Goal: Task Accomplishment & Management: Manage account settings

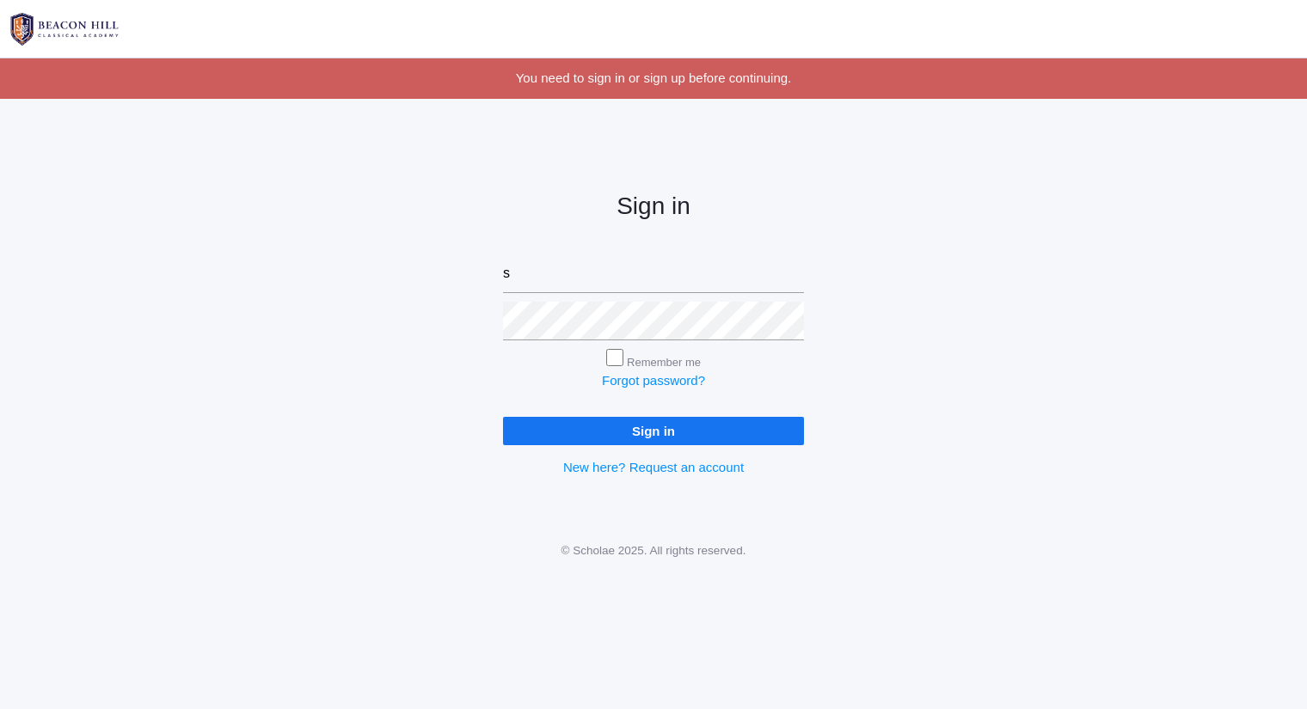
type input "[PERSON_NAME][EMAIL_ADDRESS][DOMAIN_NAME]"
click at [503, 417] on input "Sign in" at bounding box center [653, 431] width 301 height 28
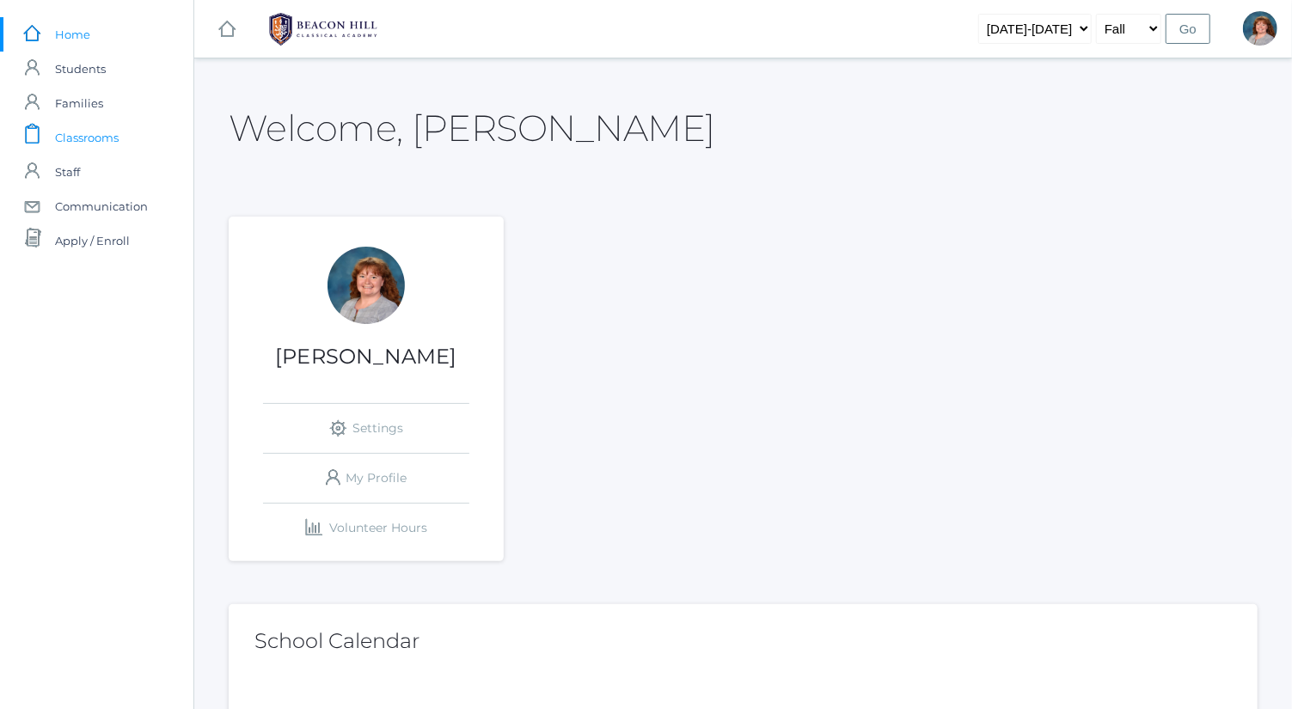
click at [141, 150] on link "icons/clipboard/plain Created with Sketch. Classrooms" at bounding box center [96, 137] width 193 height 34
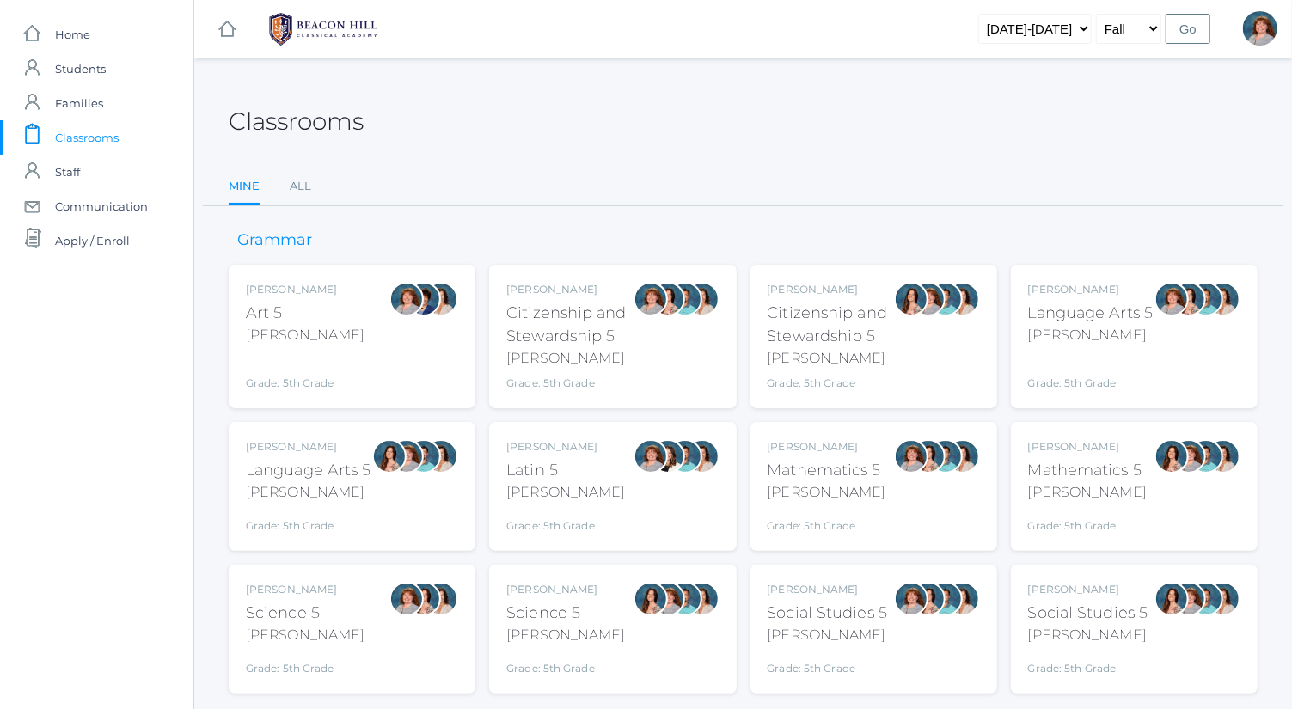
scroll to position [45, 0]
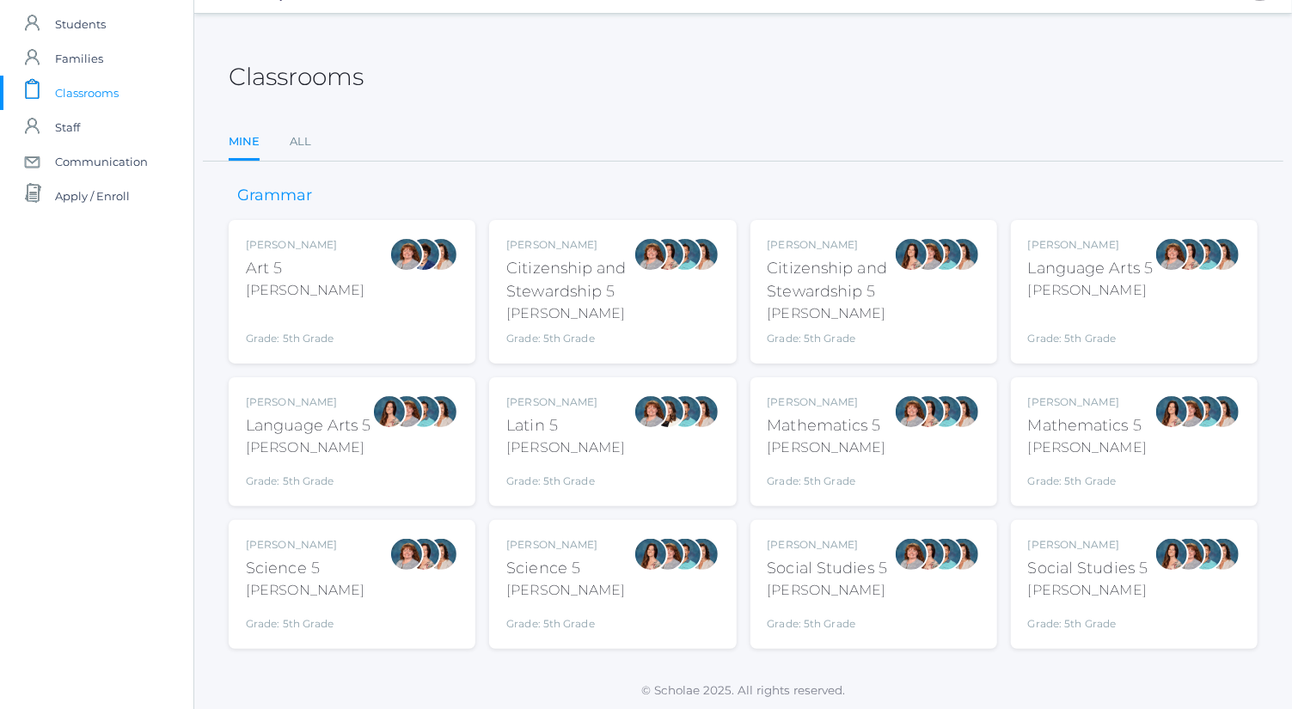
click at [883, 453] on div "Sarah Bence Mathematics 5 Bence Grade: 5th Grade 05MATH" at bounding box center [874, 442] width 212 height 95
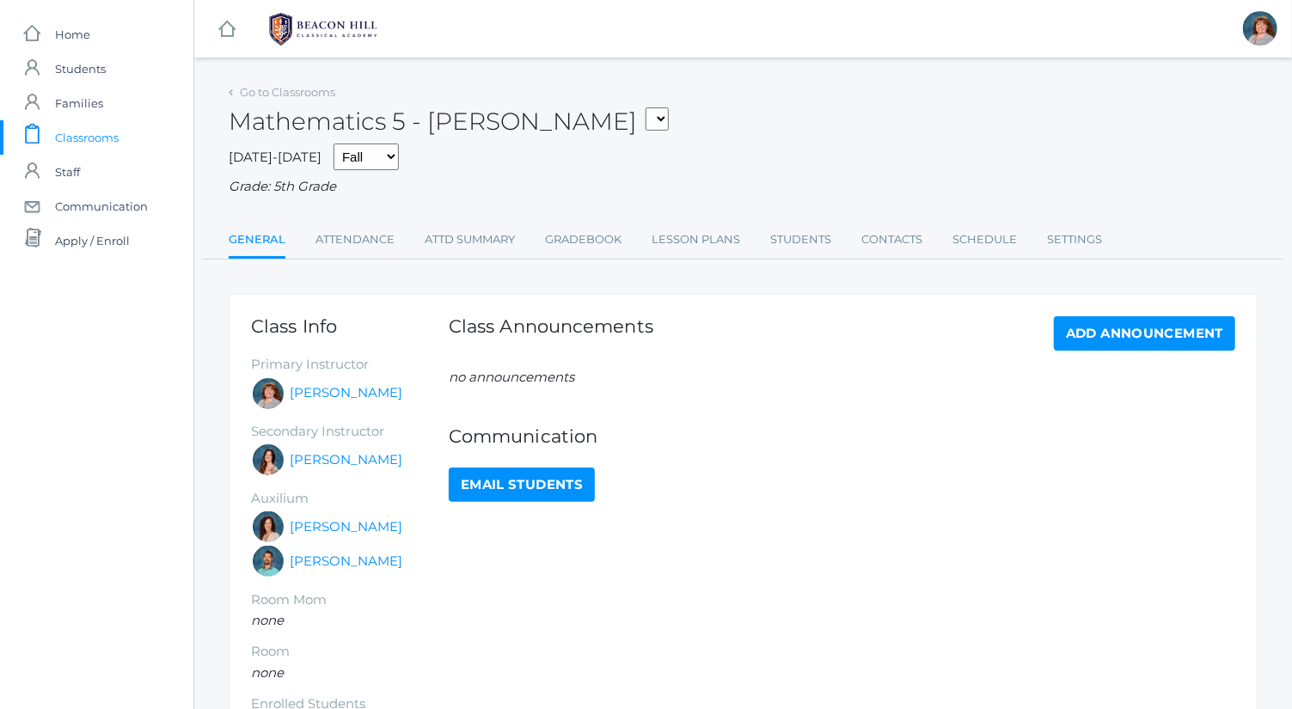
click at [623, 239] on ul "General Attendance Attd Summary Gradebook Lesson Plans Students Contacts Schedu…" at bounding box center [743, 241] width 1029 height 37
click at [615, 241] on link "Gradebook" at bounding box center [583, 240] width 77 height 34
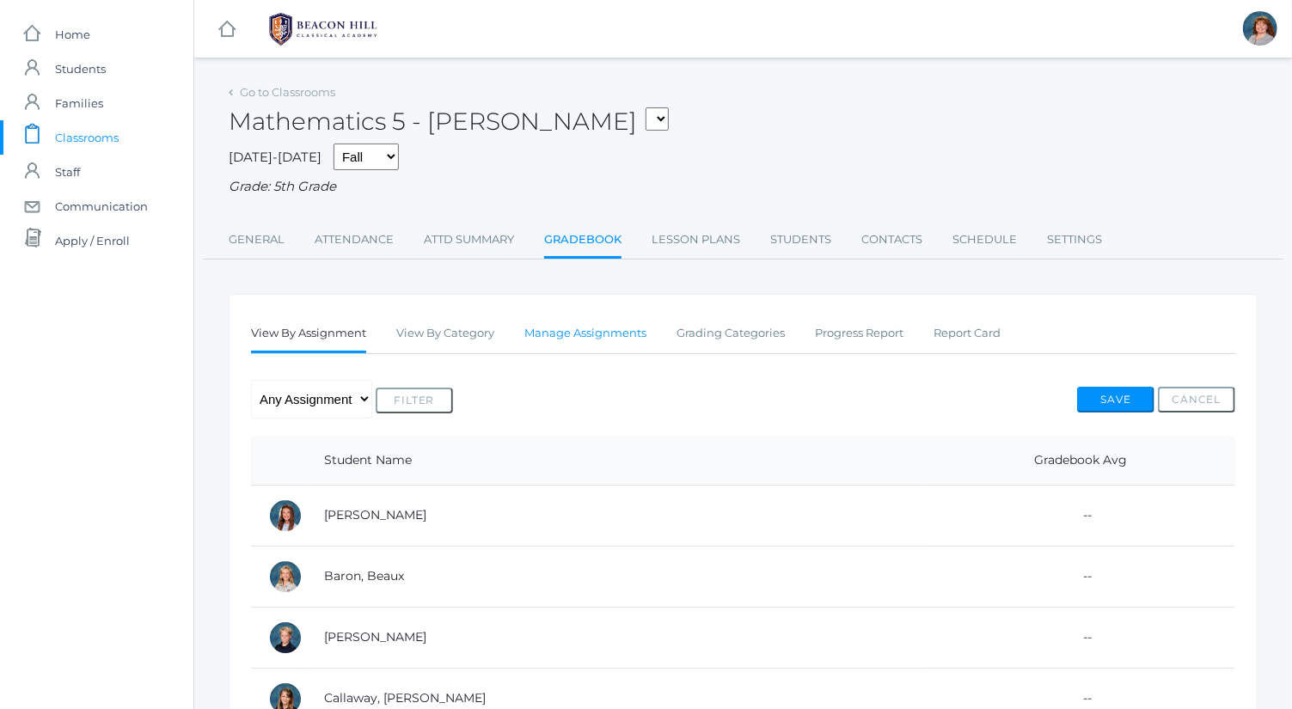
click at [639, 333] on link "Manage Assignments" at bounding box center [586, 333] width 122 height 34
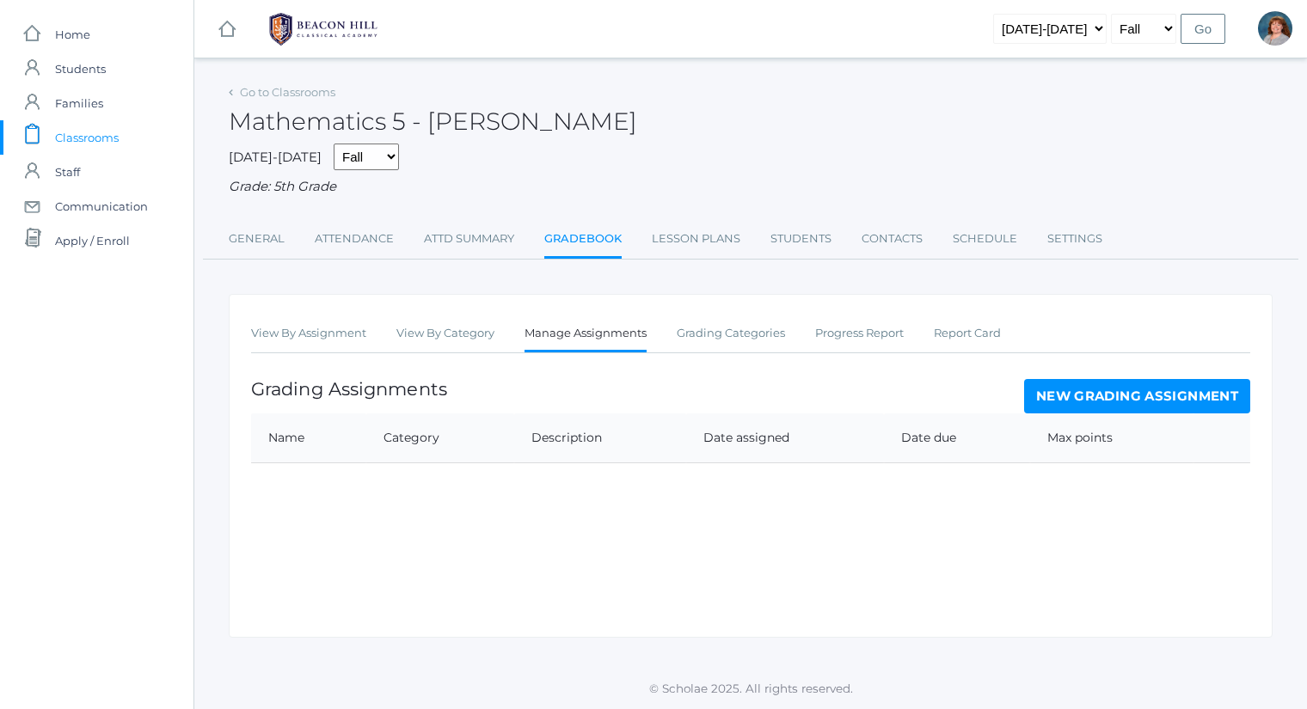
click at [1079, 385] on link "New Grading Assignment" at bounding box center [1137, 396] width 226 height 34
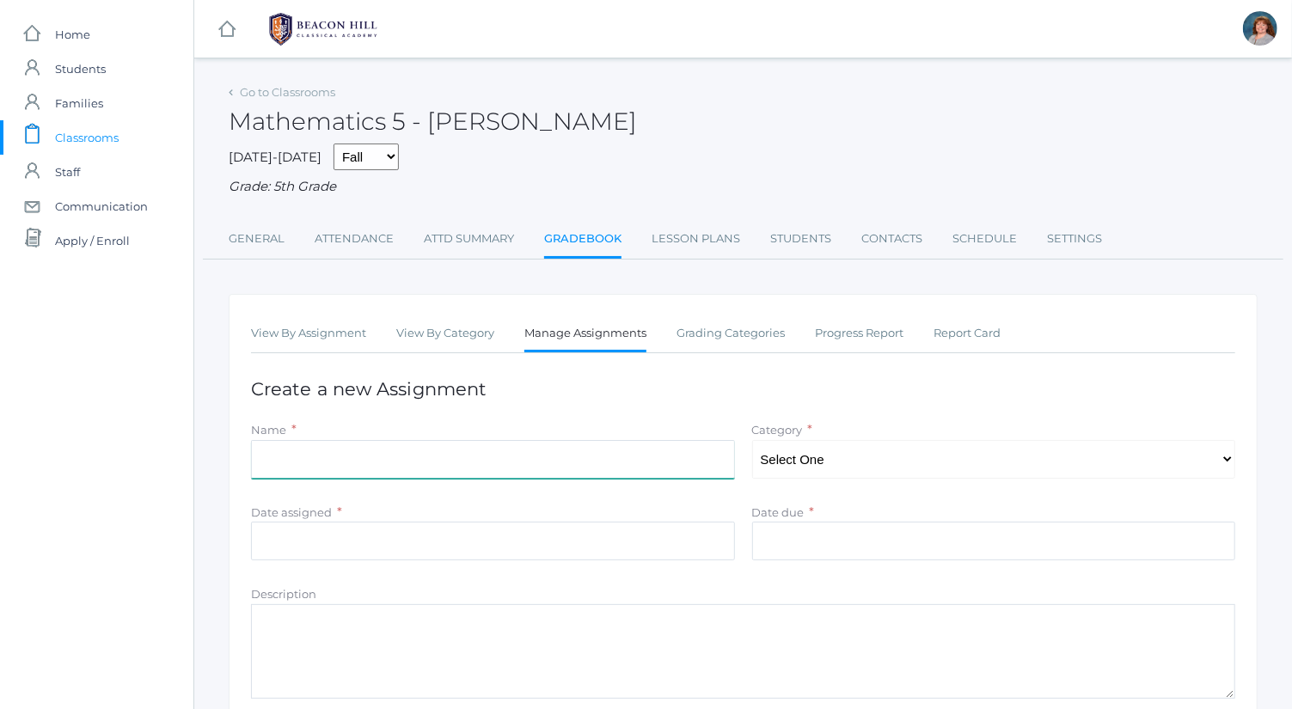
click at [518, 455] on input "Name" at bounding box center [493, 459] width 484 height 39
type input "B"
type input "1"
type input "p"
type input "1"
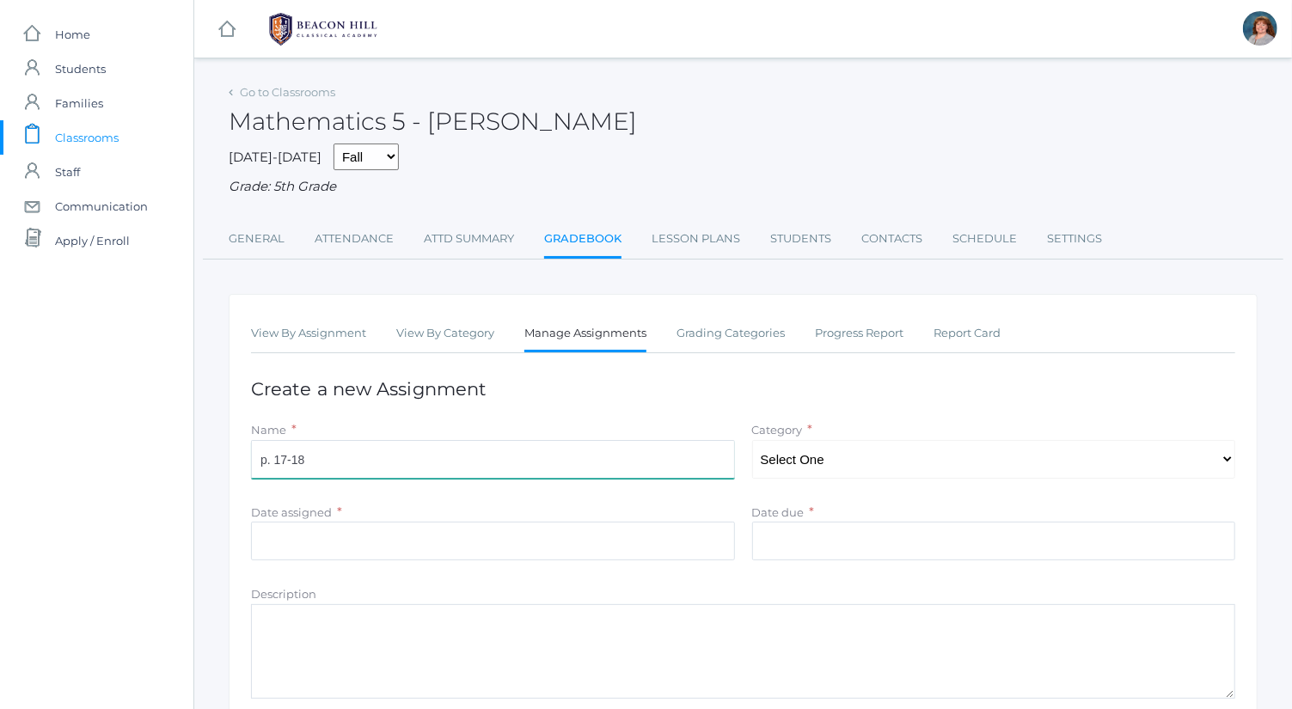
type input "p. 17-18"
click at [861, 457] on select "Select One Exercises Tests and Quizzes" at bounding box center [994, 459] width 484 height 39
select select "1039"
click at [752, 440] on select "Select One Exercises Tests and Quizzes" at bounding box center [994, 459] width 484 height 39
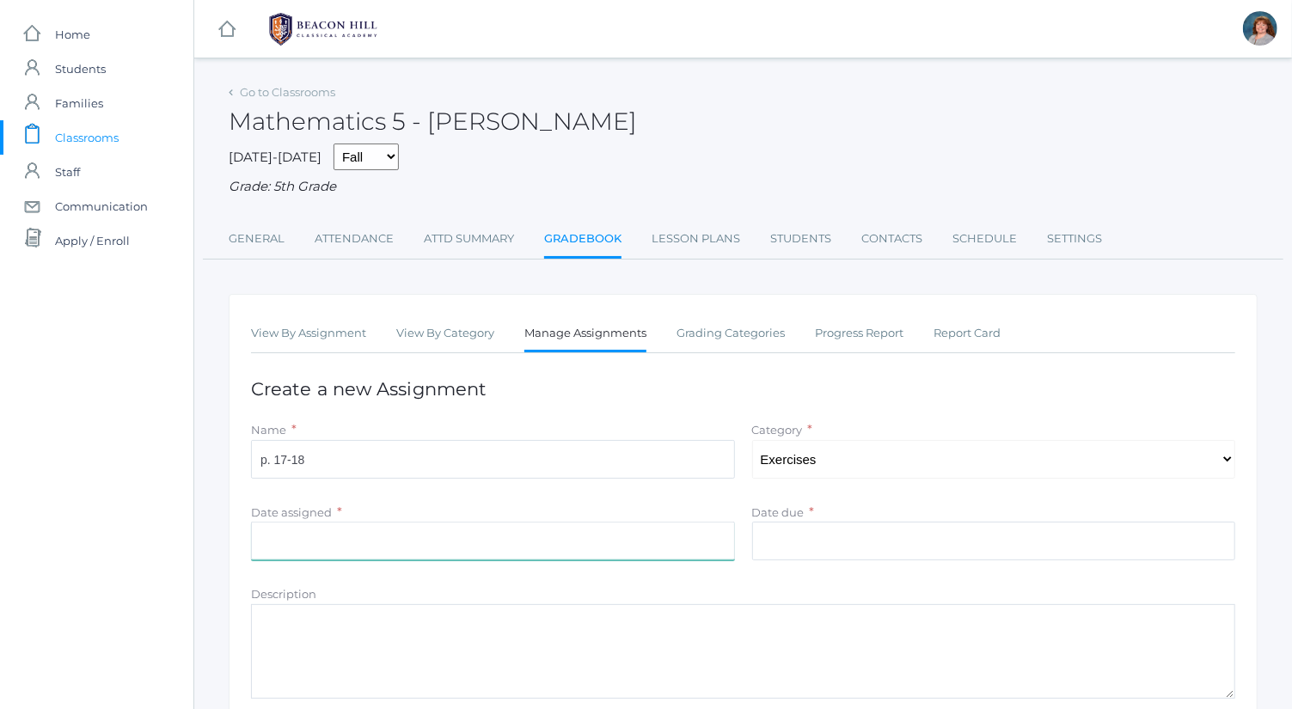
click at [639, 542] on input "Date assigned" at bounding box center [493, 541] width 484 height 39
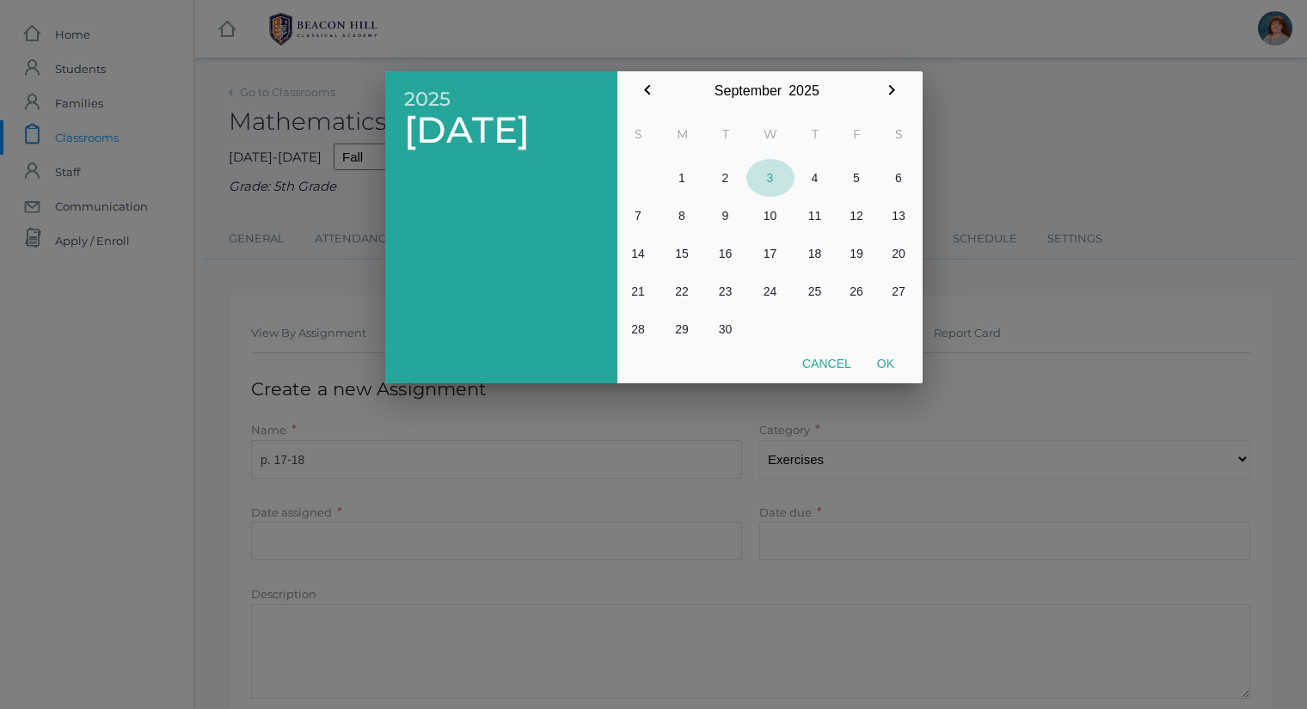
click at [779, 185] on button "3" at bounding box center [770, 178] width 48 height 38
click at [878, 366] on button "Ok" at bounding box center [885, 363] width 43 height 31
type input "2025-09-03"
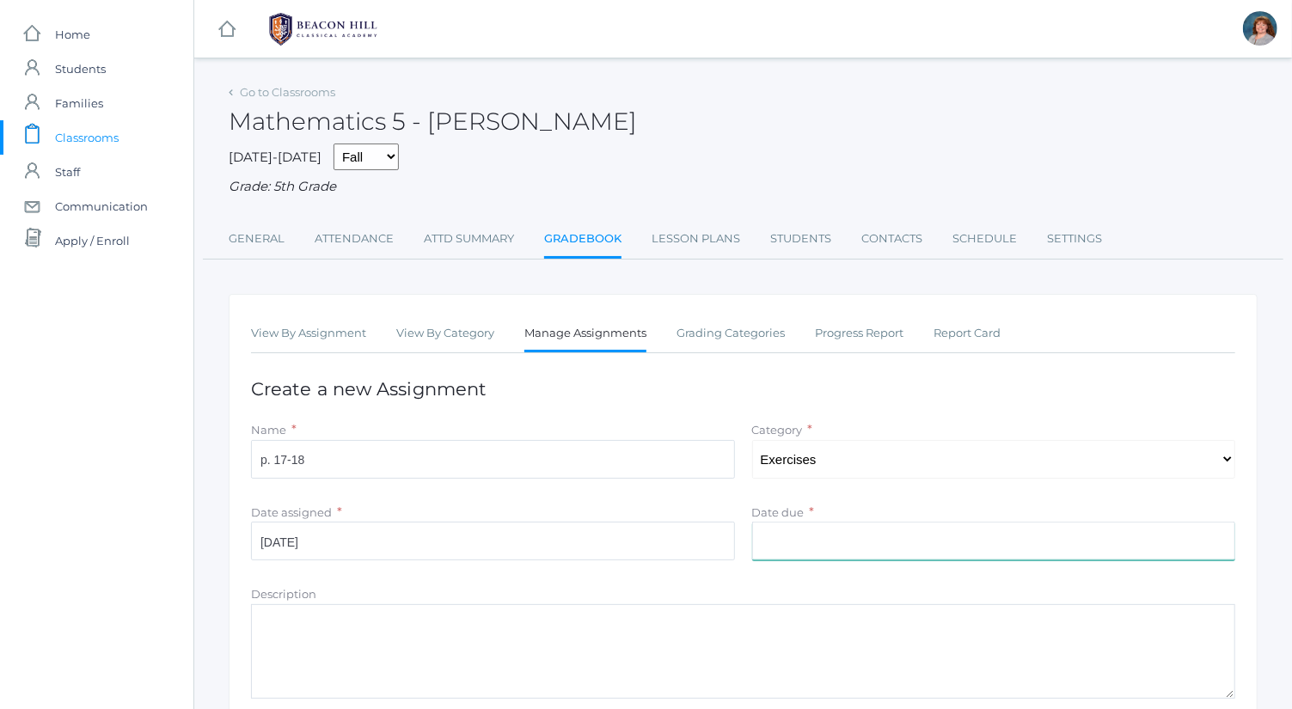
click at [863, 527] on input "Date due" at bounding box center [994, 541] width 484 height 39
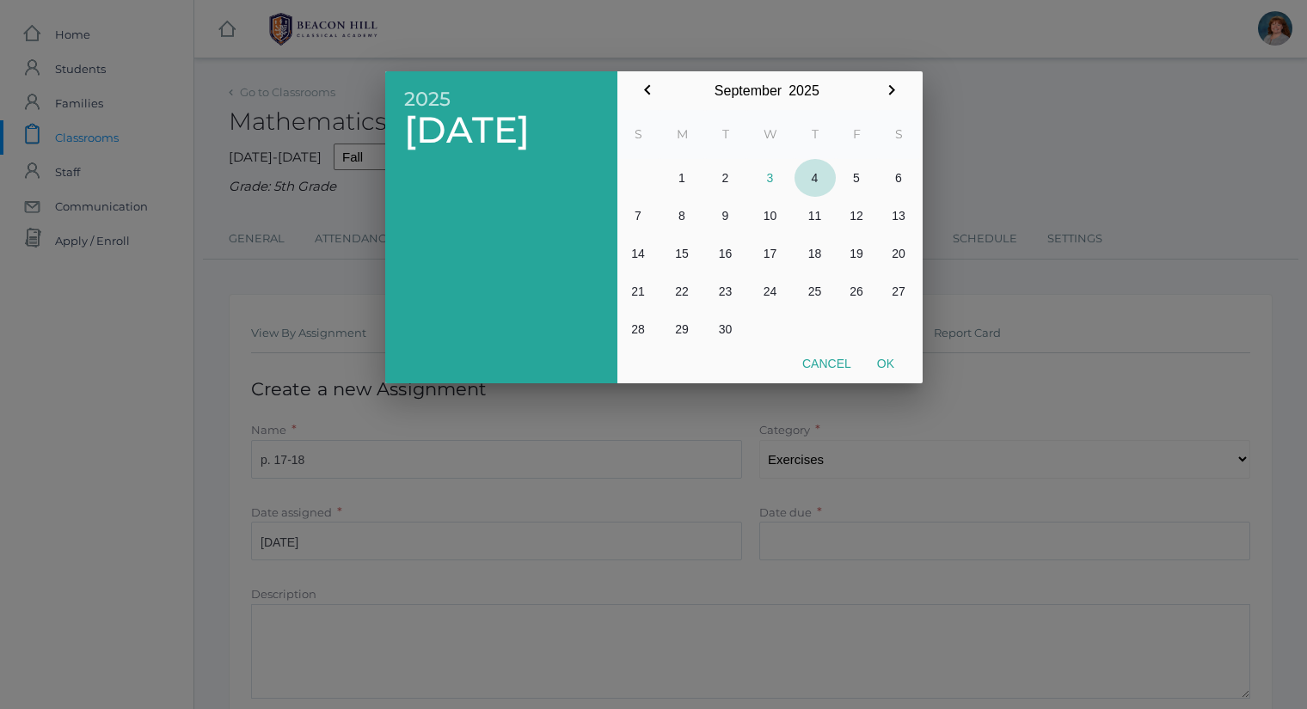
click at [817, 181] on button "4" at bounding box center [815, 178] width 41 height 38
click at [893, 365] on button "Ok" at bounding box center [885, 363] width 43 height 31
type input "[DATE]"
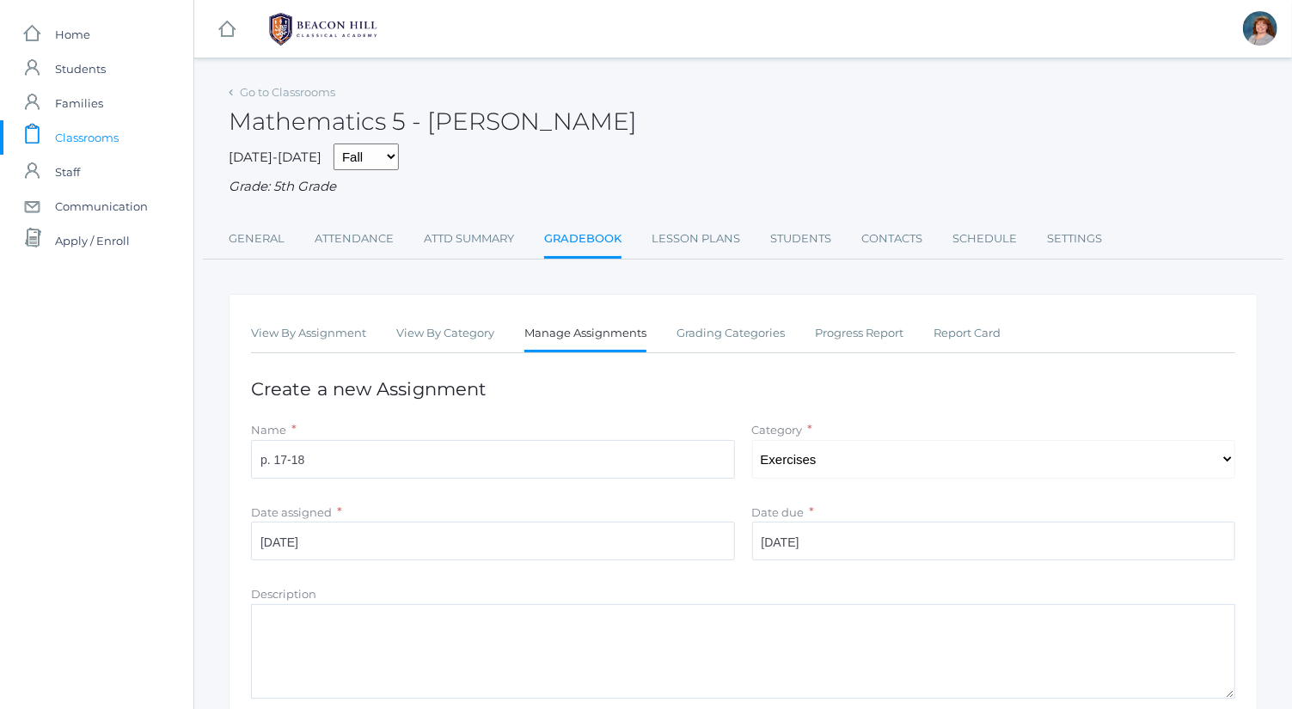
scroll to position [219, 0]
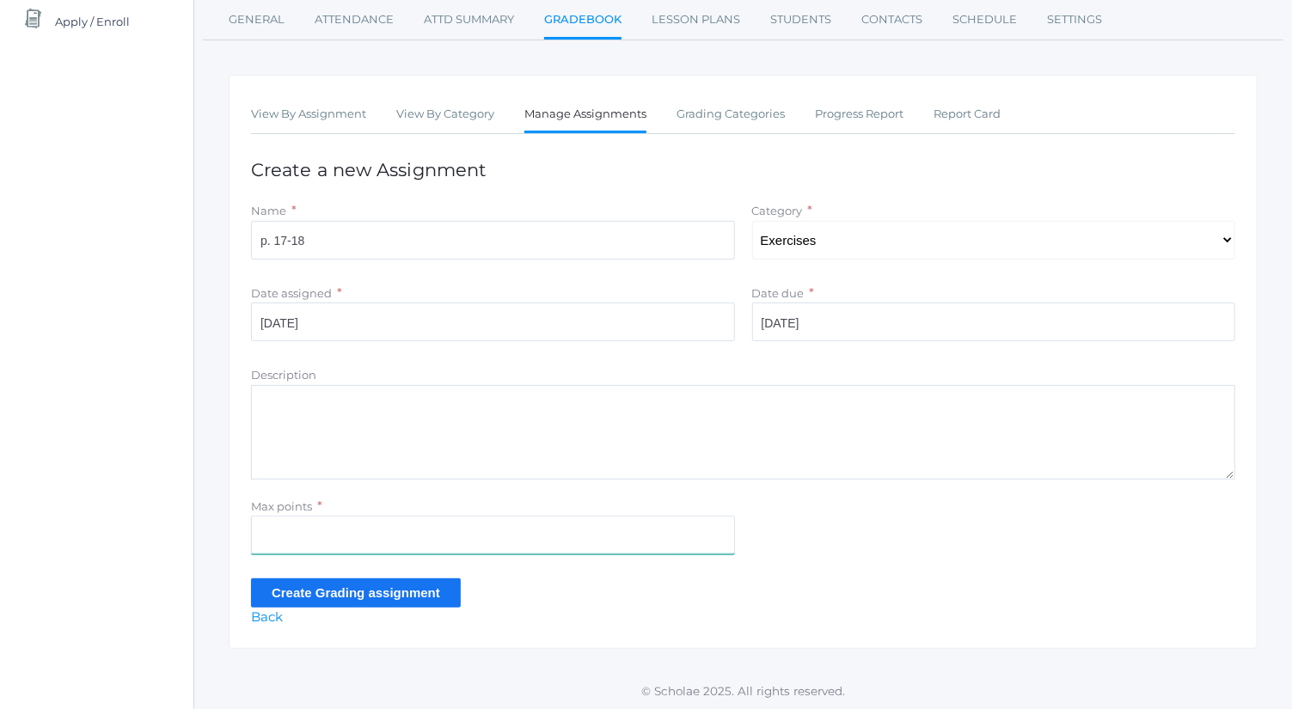
click at [423, 534] on input "Max points" at bounding box center [493, 535] width 484 height 39
type input "14"
click at [421, 586] on input "Create Grading assignment" at bounding box center [356, 593] width 210 height 28
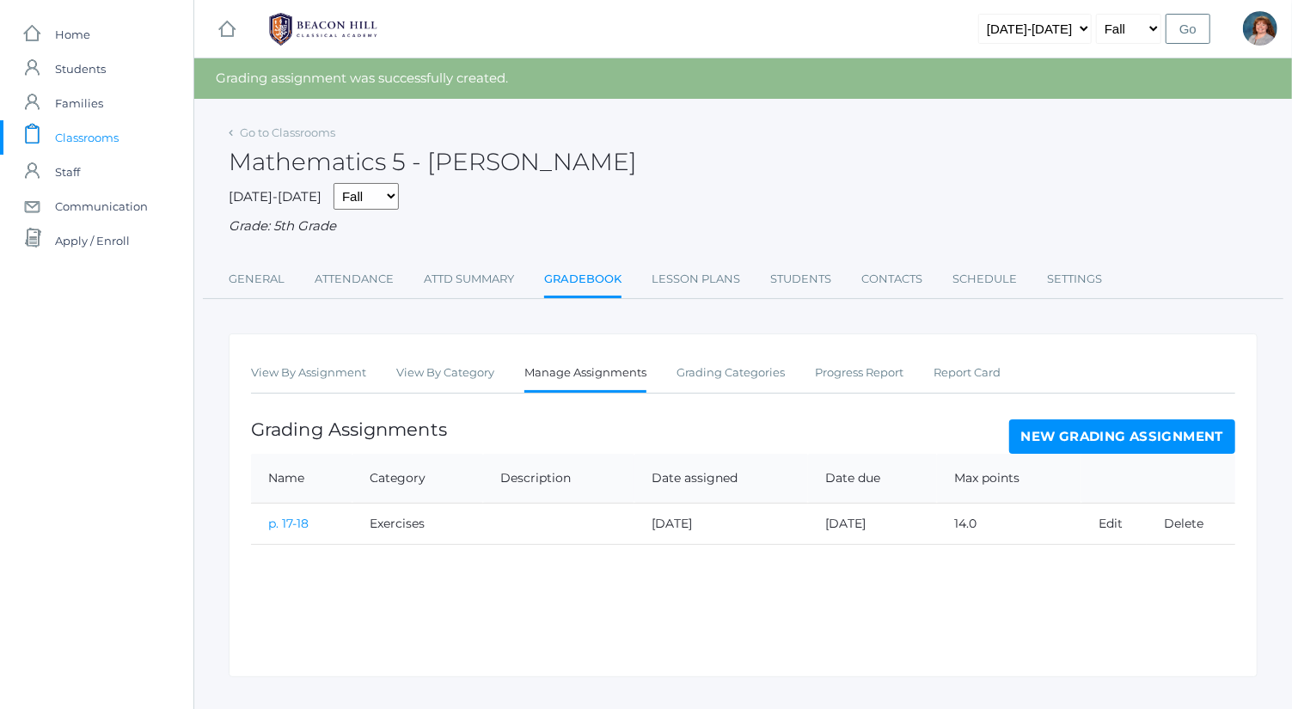
click at [284, 354] on div "View By Assignment View By Category Manage Assignments Grading Categories Progr…" at bounding box center [743, 506] width 1029 height 344
click at [292, 365] on link "View By Assignment" at bounding box center [308, 373] width 115 height 34
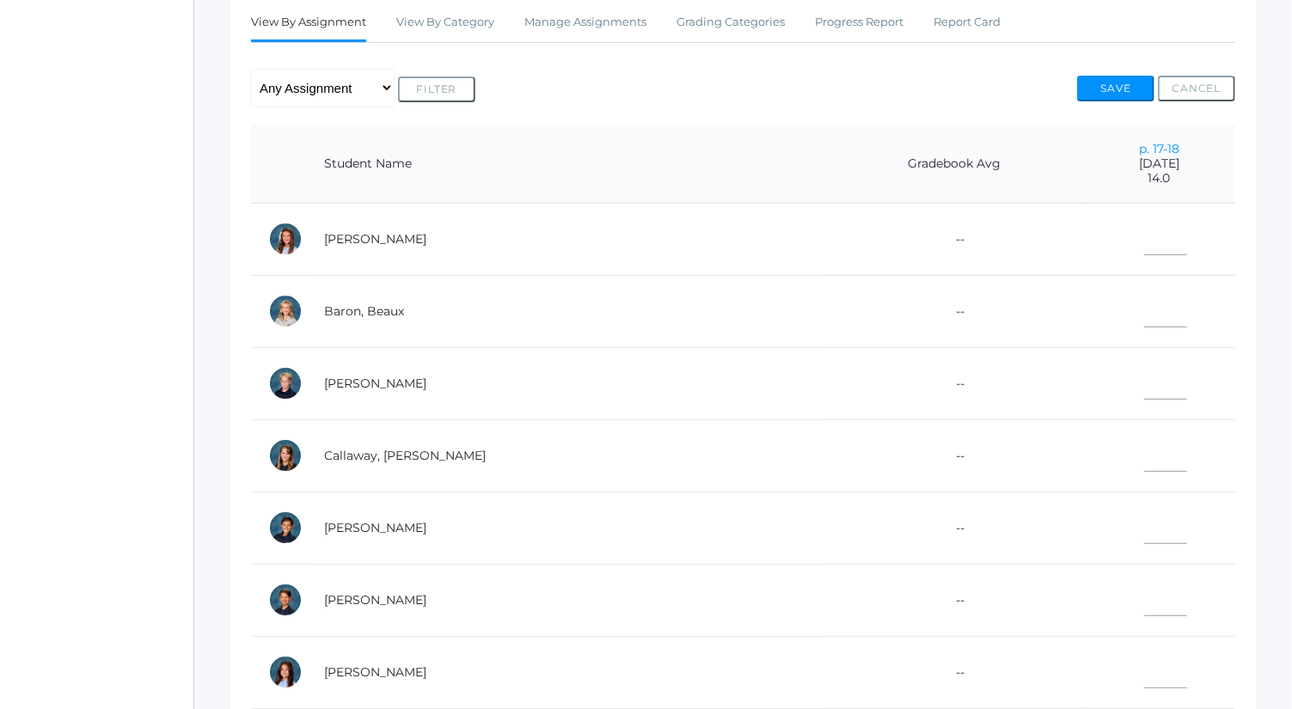
scroll to position [320, 0]
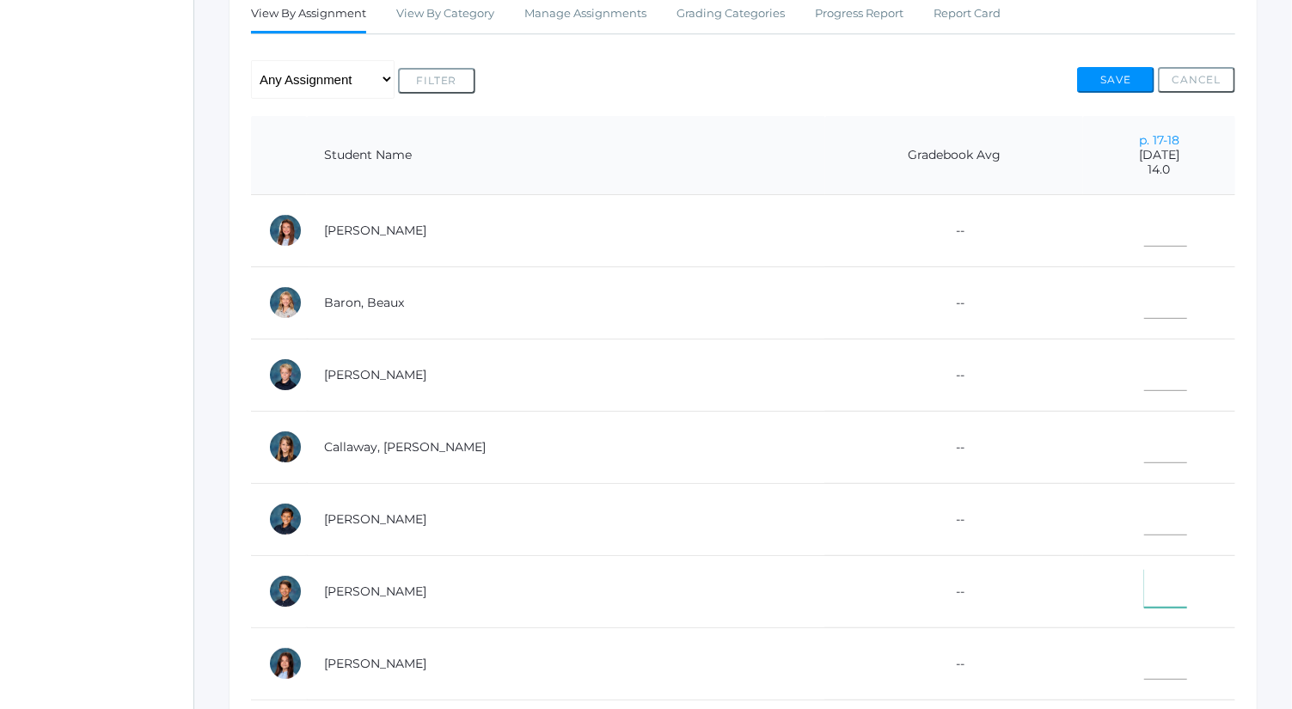
click at [1145, 591] on input"] "text" at bounding box center [1166, 588] width 43 height 39
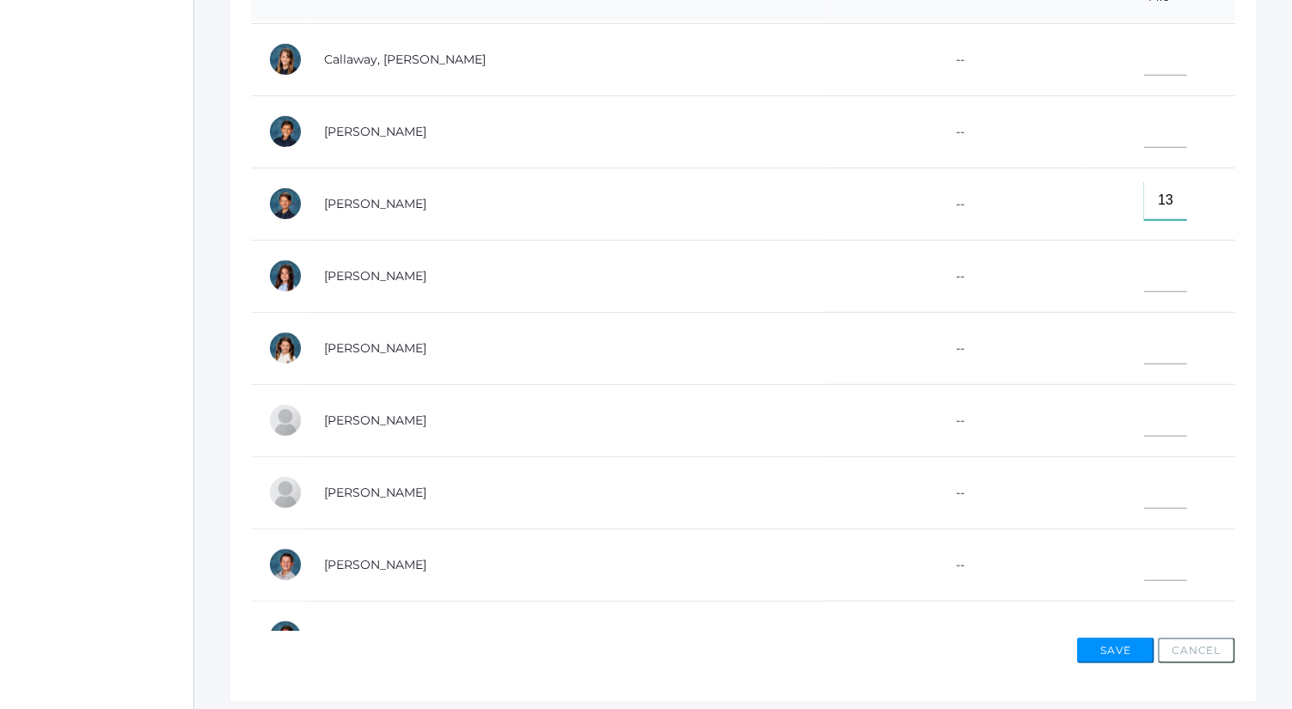
scroll to position [220, 0]
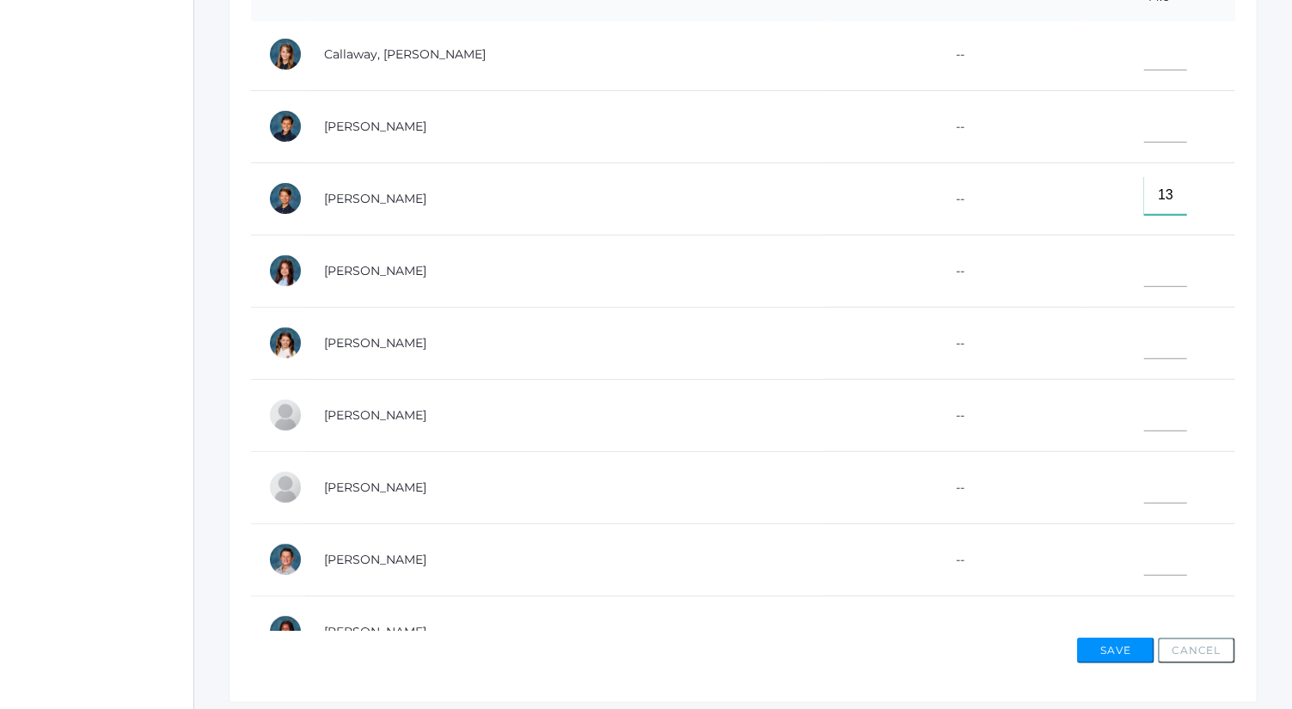
type input"] "13"
click at [1145, 550] on input"] "text" at bounding box center [1166, 556] width 43 height 39
type input"] "12"
click at [1145, 269] on input"] "text" at bounding box center [1166, 268] width 43 height 39
type input"] "14"
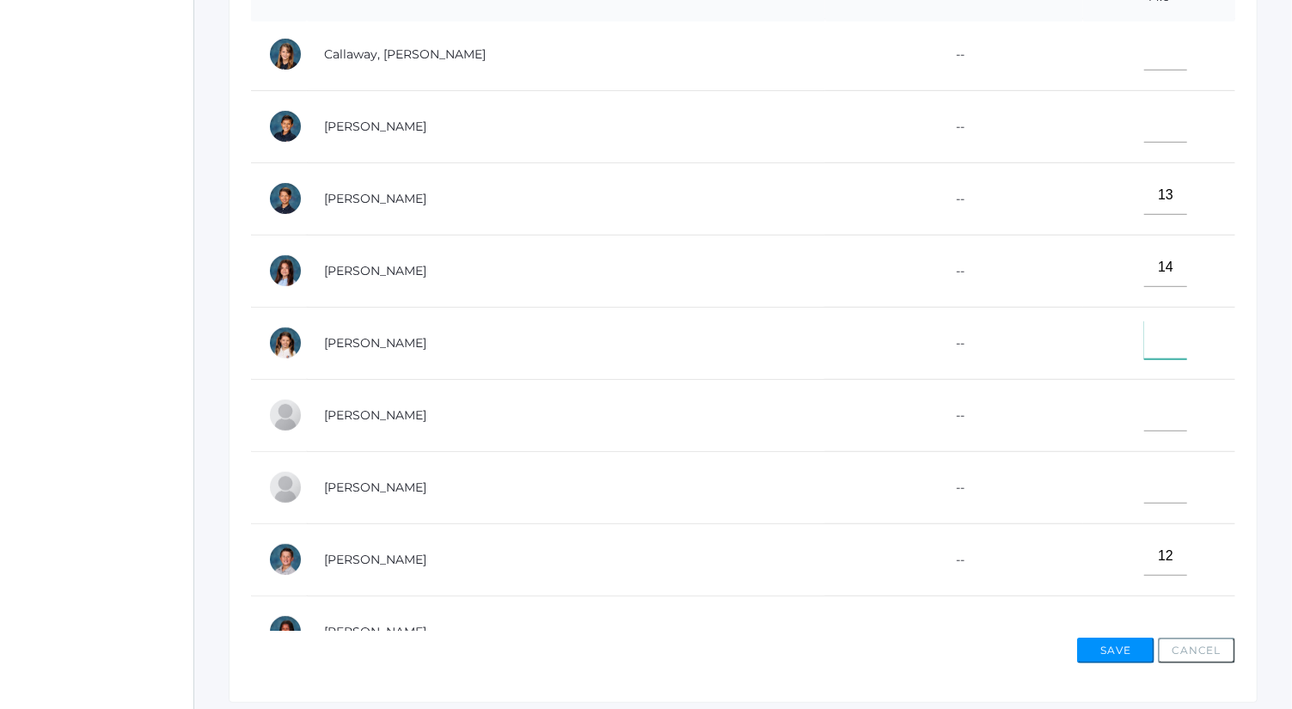
click at [1145, 332] on input"] "text" at bounding box center [1166, 340] width 43 height 39
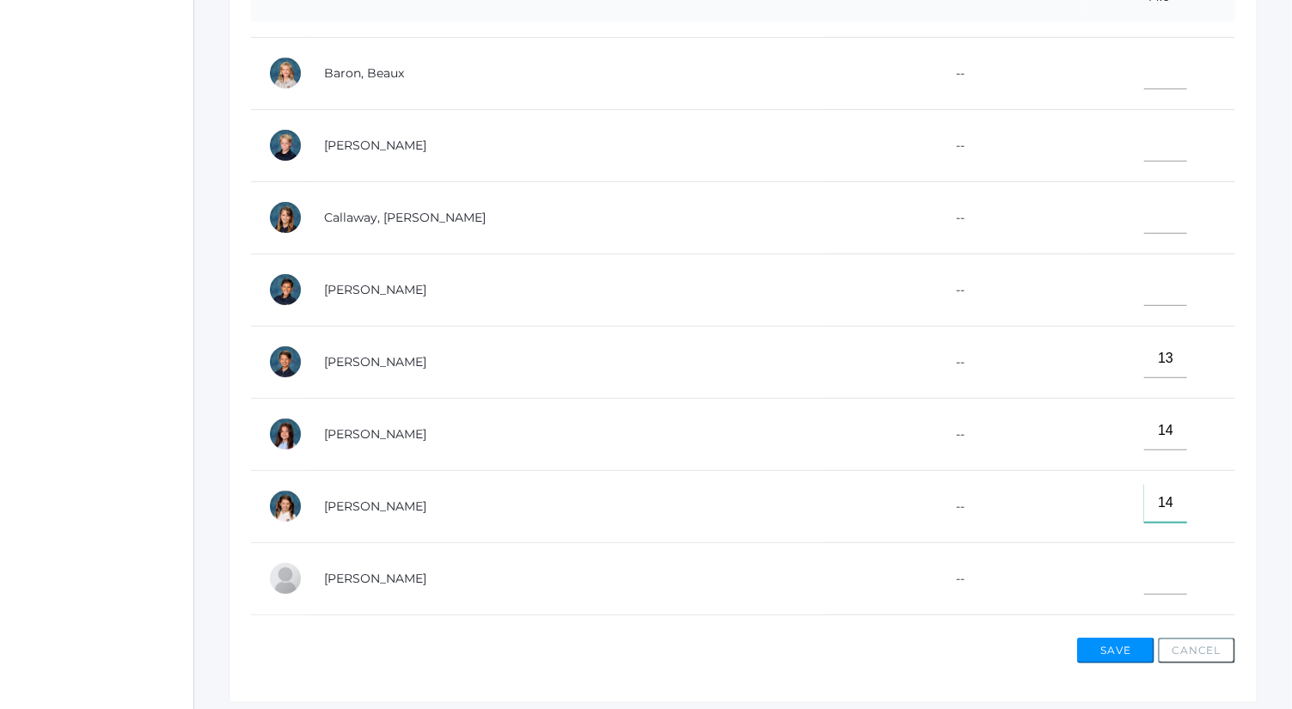
scroll to position [0, 0]
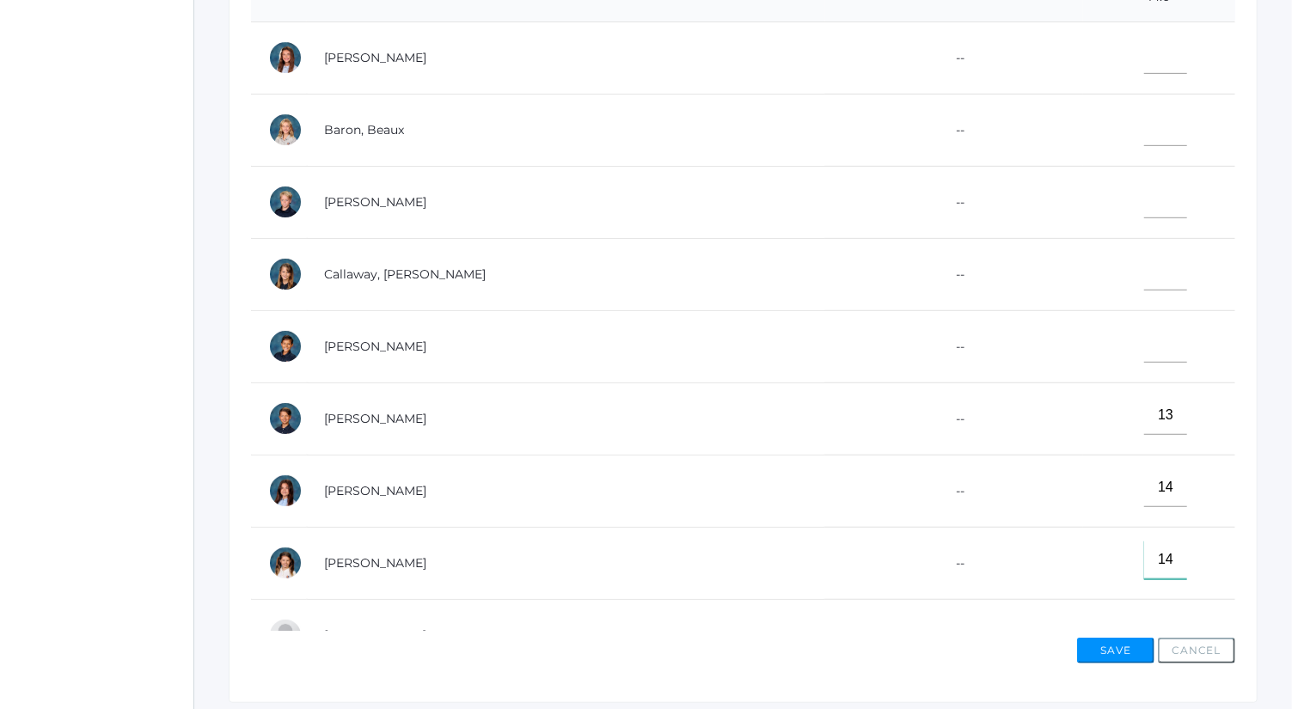
type input"] "14"
click at [1145, 52] on input"] "text" at bounding box center [1166, 54] width 43 height 39
type input"] "13"
drag, startPoint x: 1114, startPoint y: 289, endPoint x: 1116, endPoint y: 272, distance: 17.4
click at [1116, 272] on td at bounding box center [1160, 274] width 152 height 72
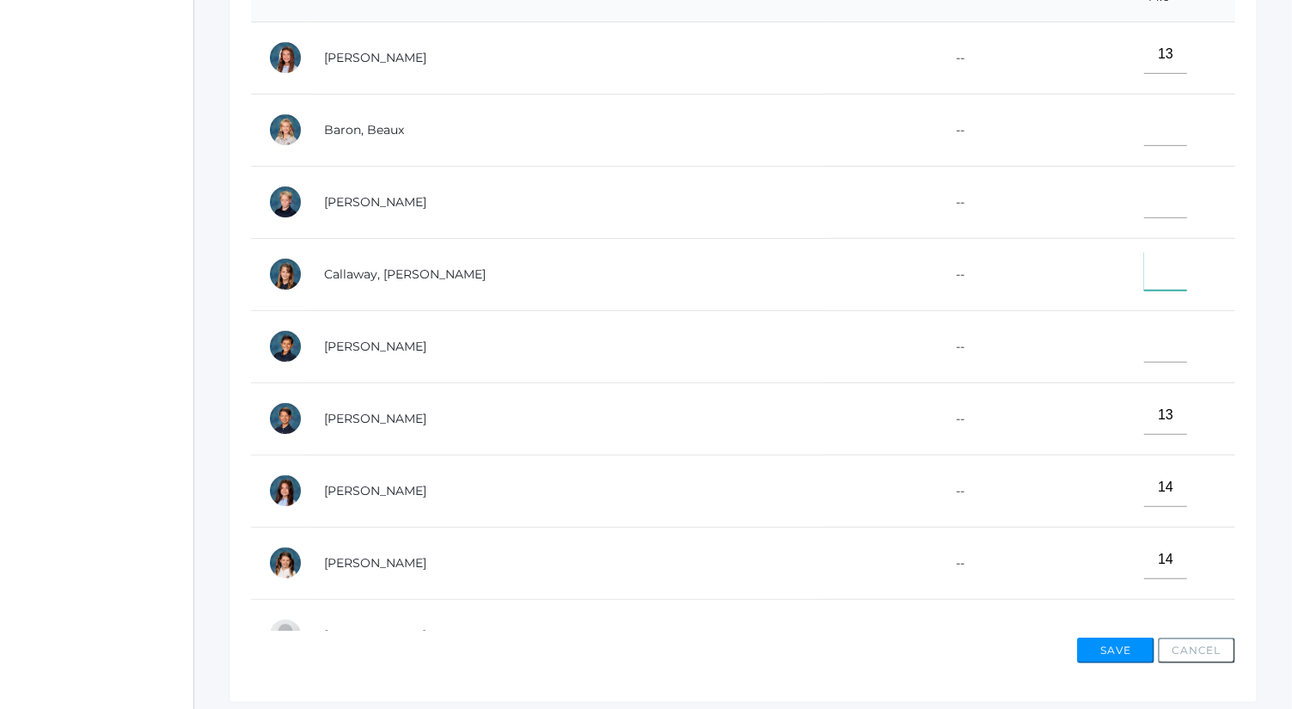
click at [1145, 272] on input"] "text" at bounding box center [1166, 271] width 43 height 39
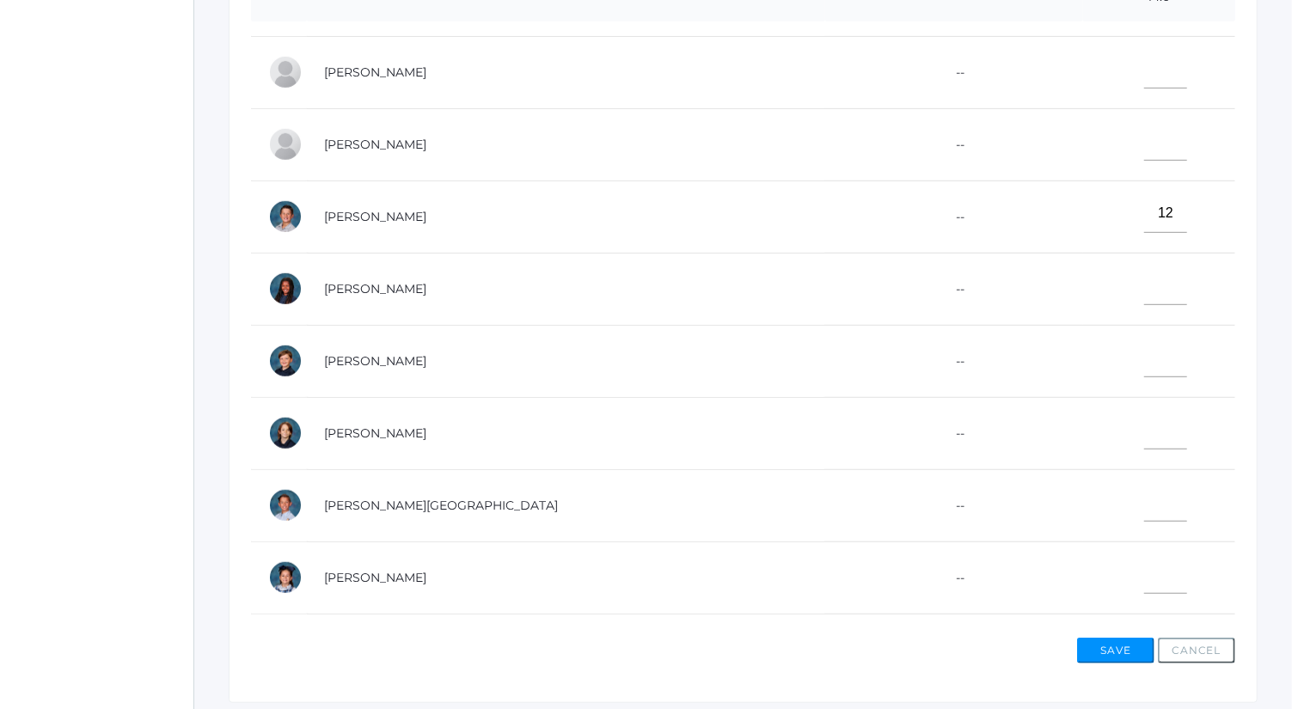
scroll to position [564, 0]
type input"] "11"
click at [1114, 642] on button "Save" at bounding box center [1116, 651] width 77 height 26
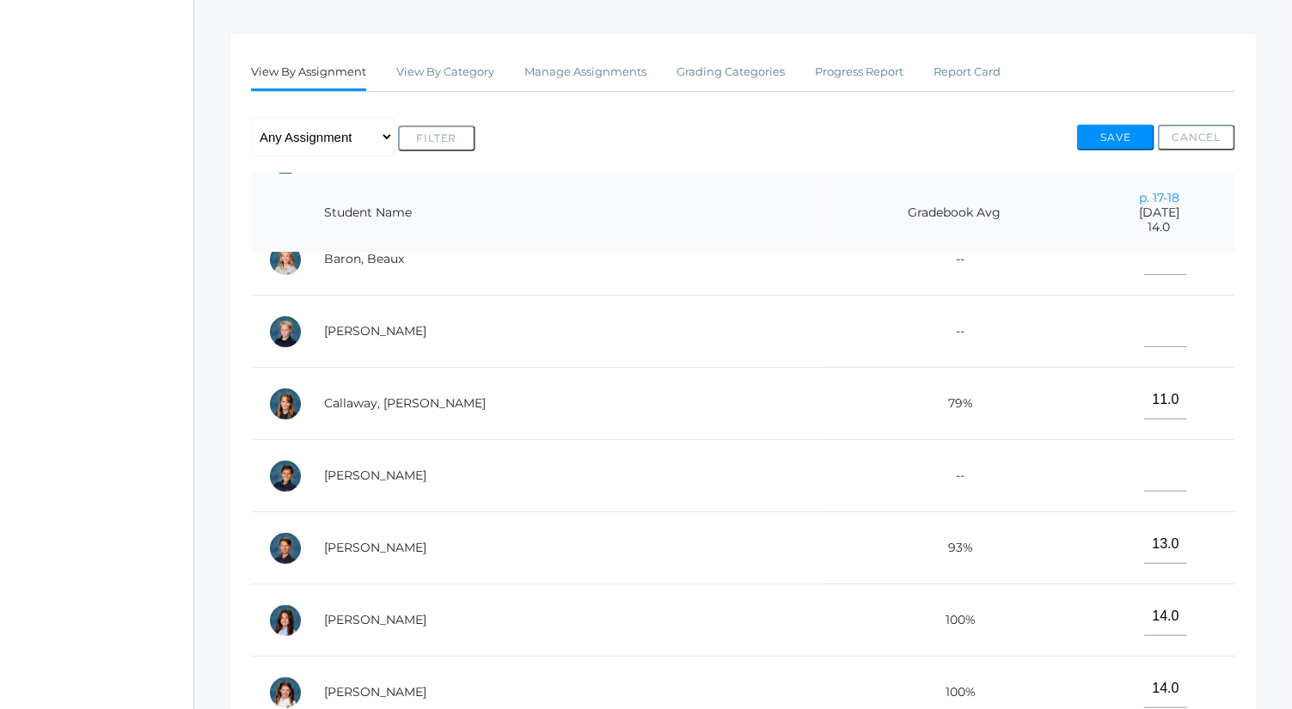
scroll to position [103, 0]
click at [1121, 354] on td at bounding box center [1160, 330] width 152 height 72
click at [1120, 345] on td at bounding box center [1160, 330] width 152 height 72
click at [1145, 315] on input"] "text" at bounding box center [1166, 326] width 43 height 39
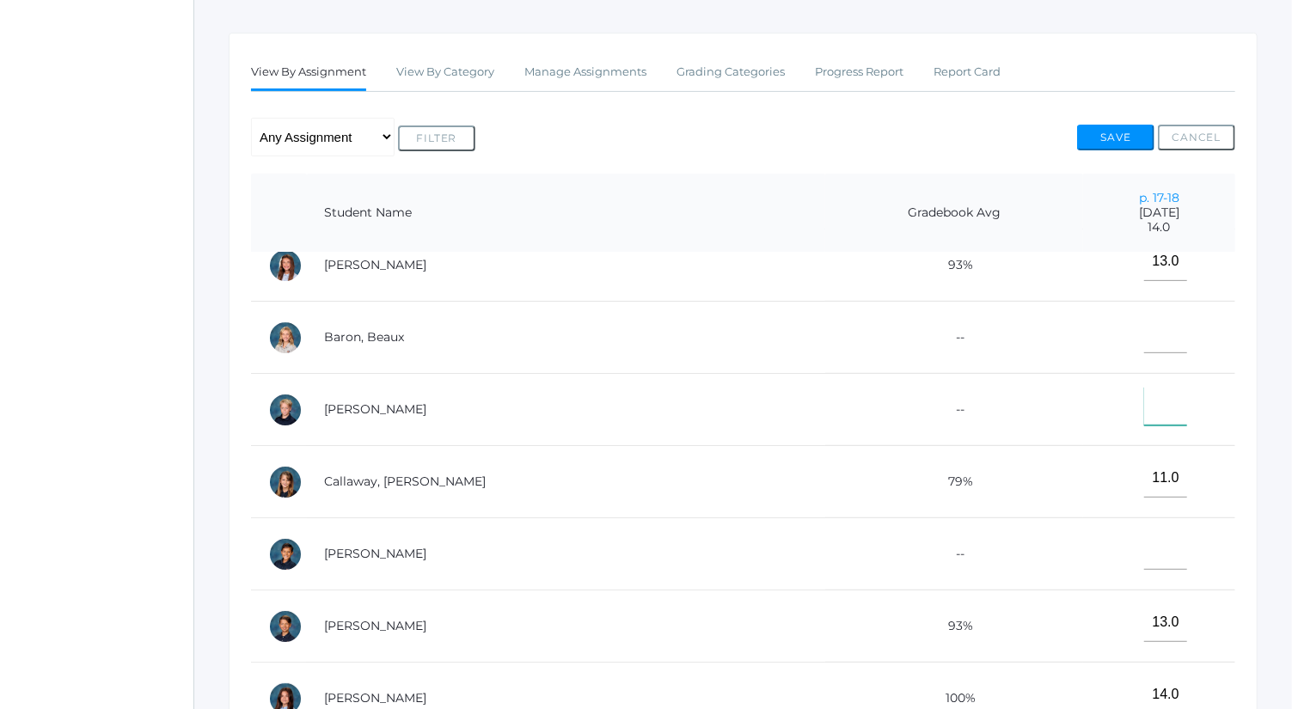
scroll to position [9, 0]
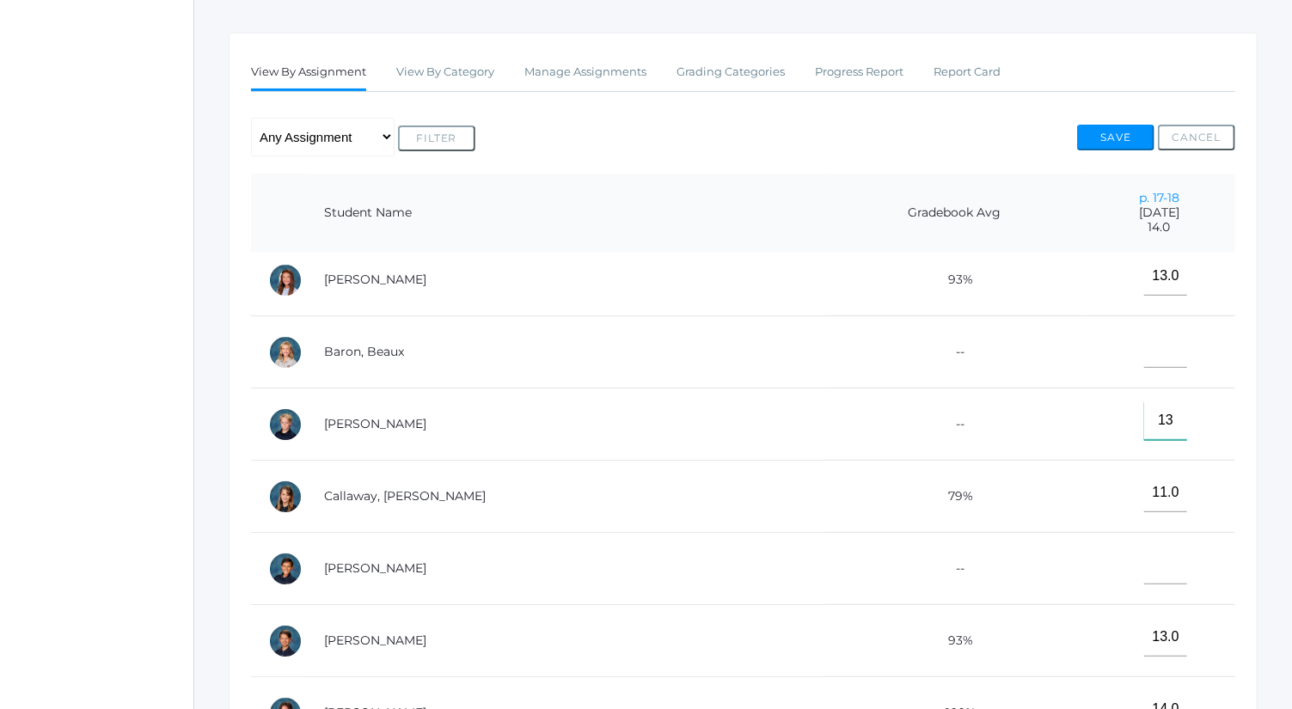
type input"] "13"
click at [1117, 368] on td at bounding box center [1160, 352] width 152 height 72
click at [1145, 344] on input"] "text" at bounding box center [1166, 348] width 43 height 39
type input"] "11"
click at [1122, 132] on button "Save" at bounding box center [1116, 138] width 77 height 26
